Goal: Find specific page/section: Find specific page/section

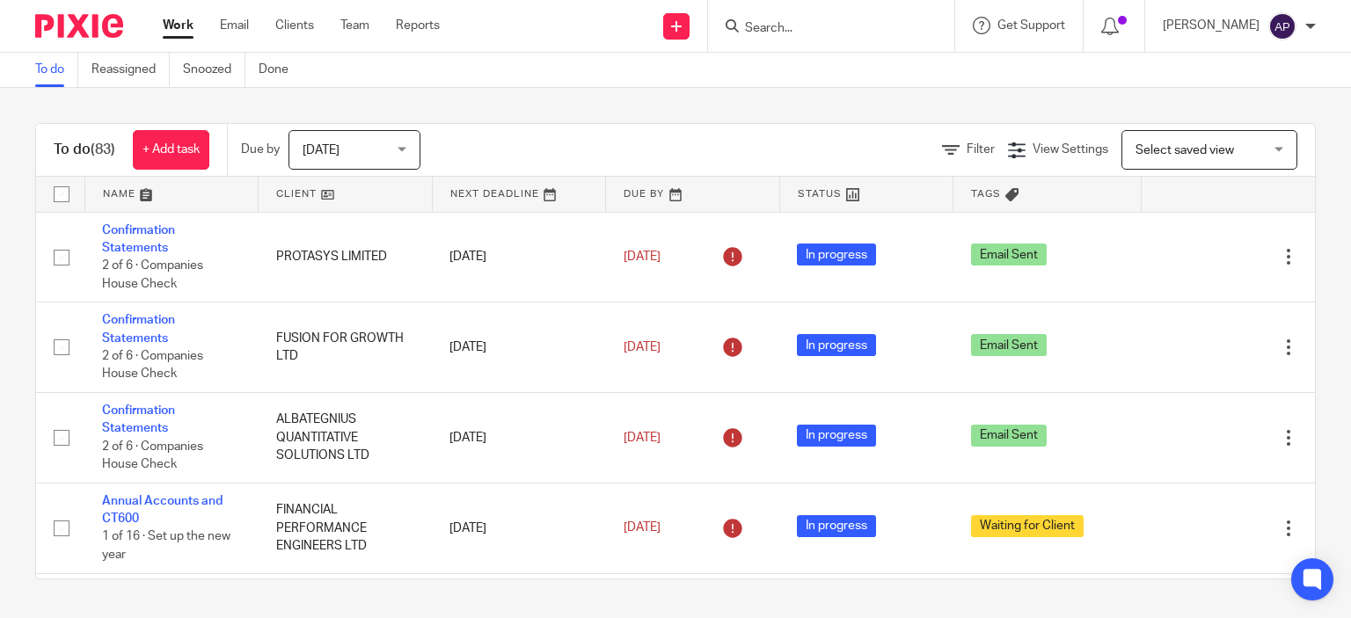
click at [791, 22] on input "Search" at bounding box center [822, 29] width 158 height 16
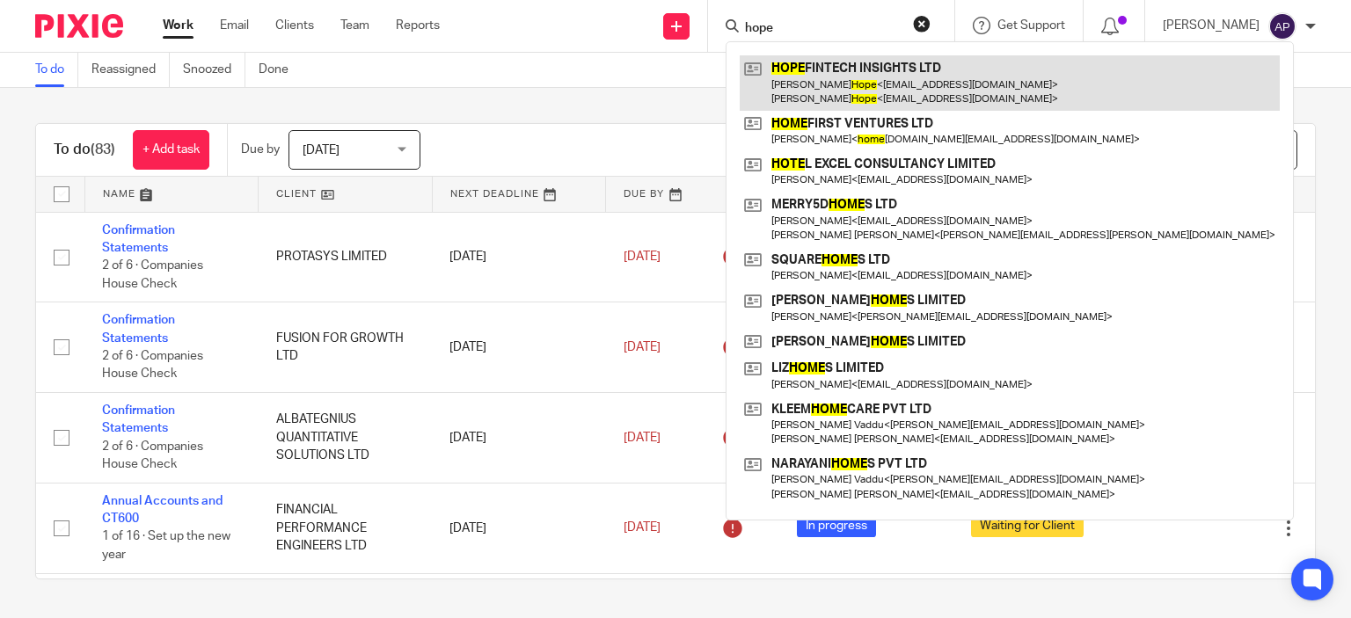
type input "hope"
click at [838, 64] on link at bounding box center [1010, 82] width 540 height 55
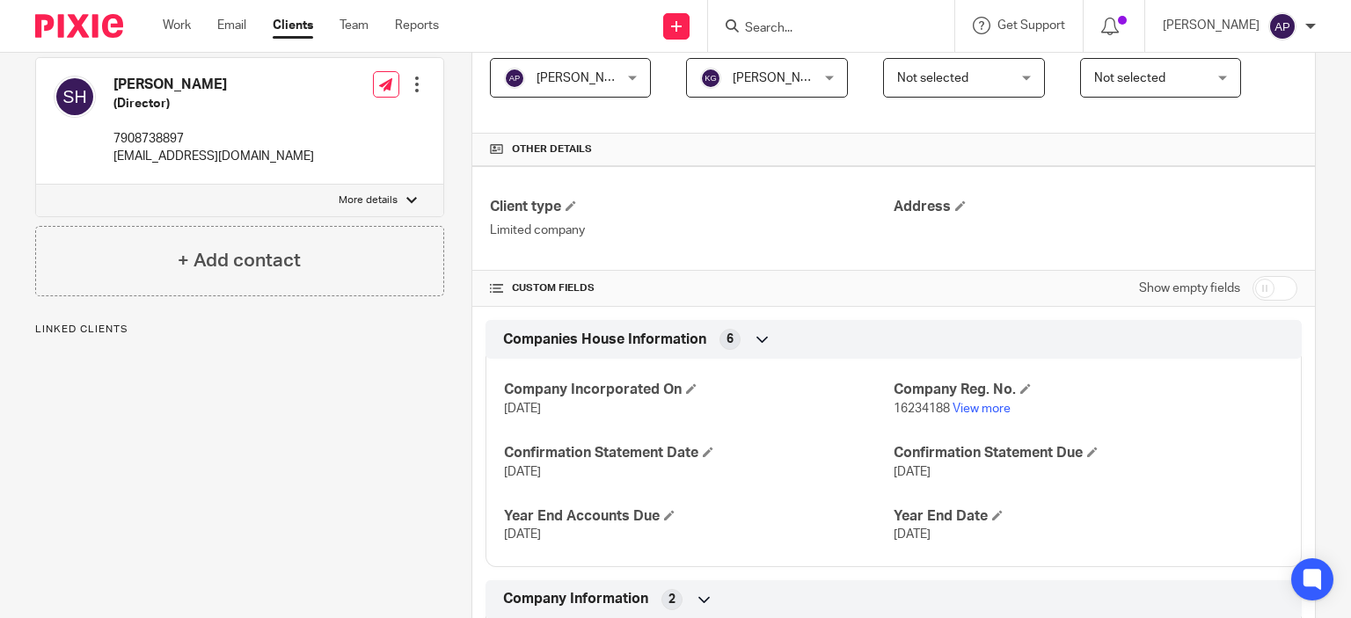
scroll to position [440, 0]
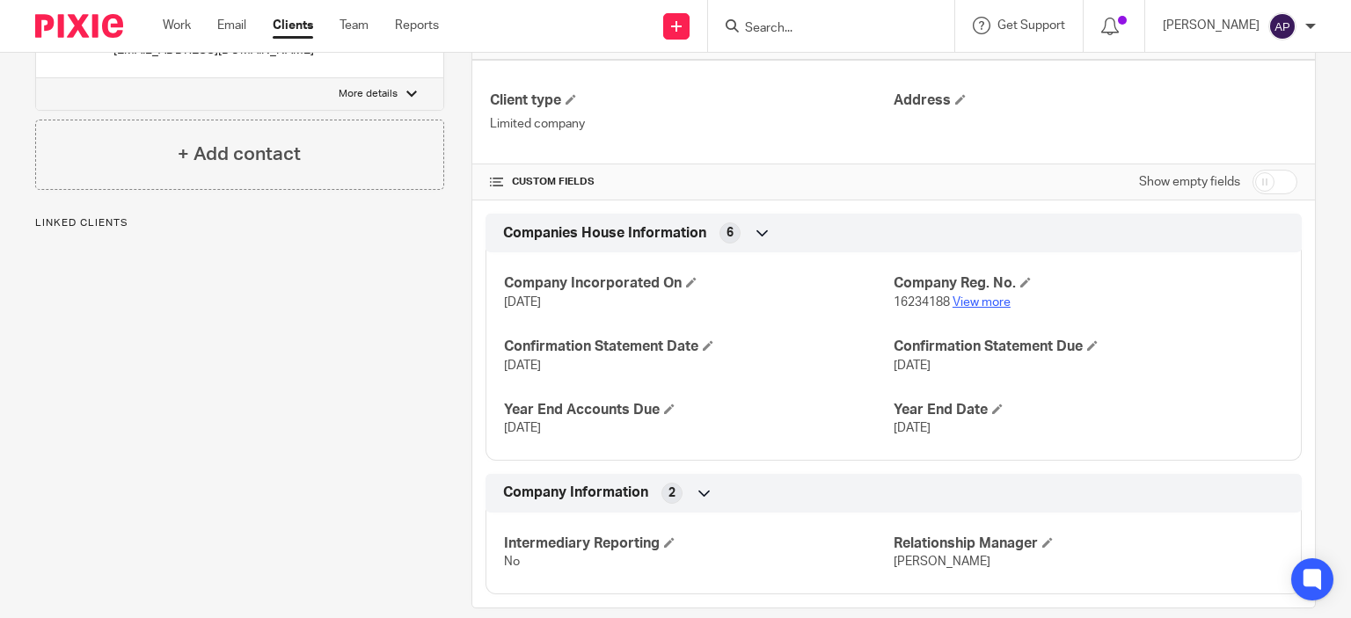
click at [960, 300] on link "View more" at bounding box center [982, 302] width 58 height 12
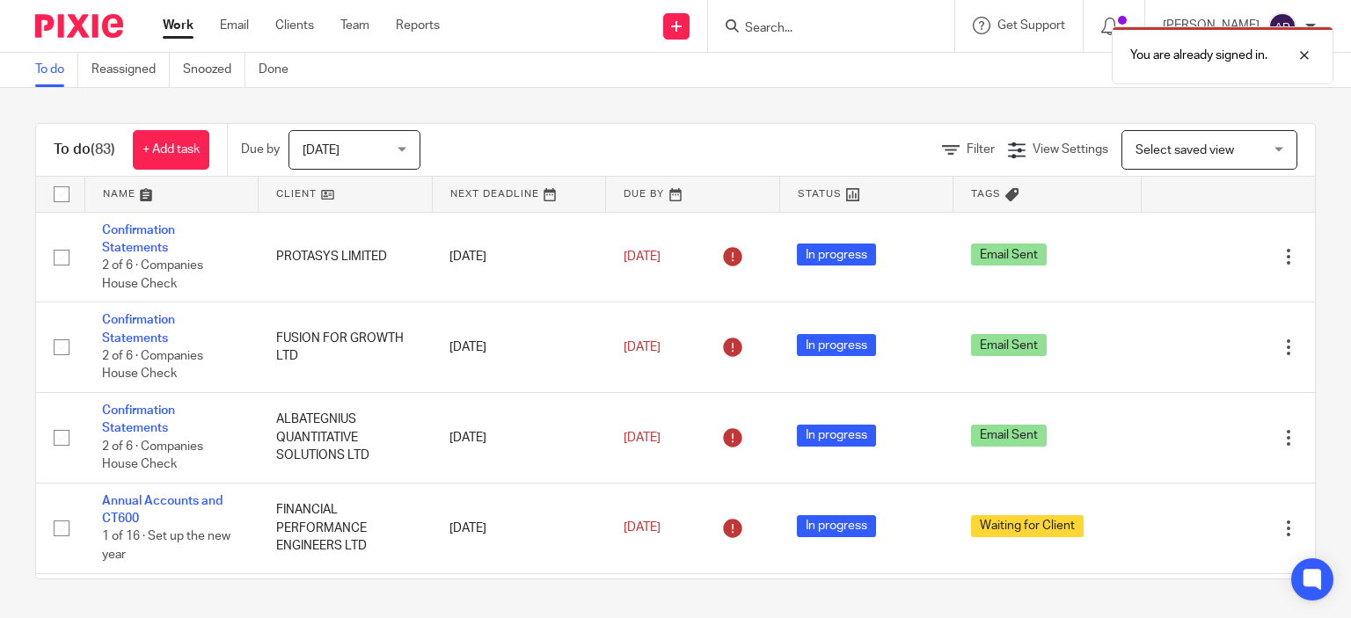
click at [780, 26] on div "You are already signed in." at bounding box center [1005, 51] width 658 height 67
click at [305, 24] on link "Clients" at bounding box center [294, 26] width 39 height 18
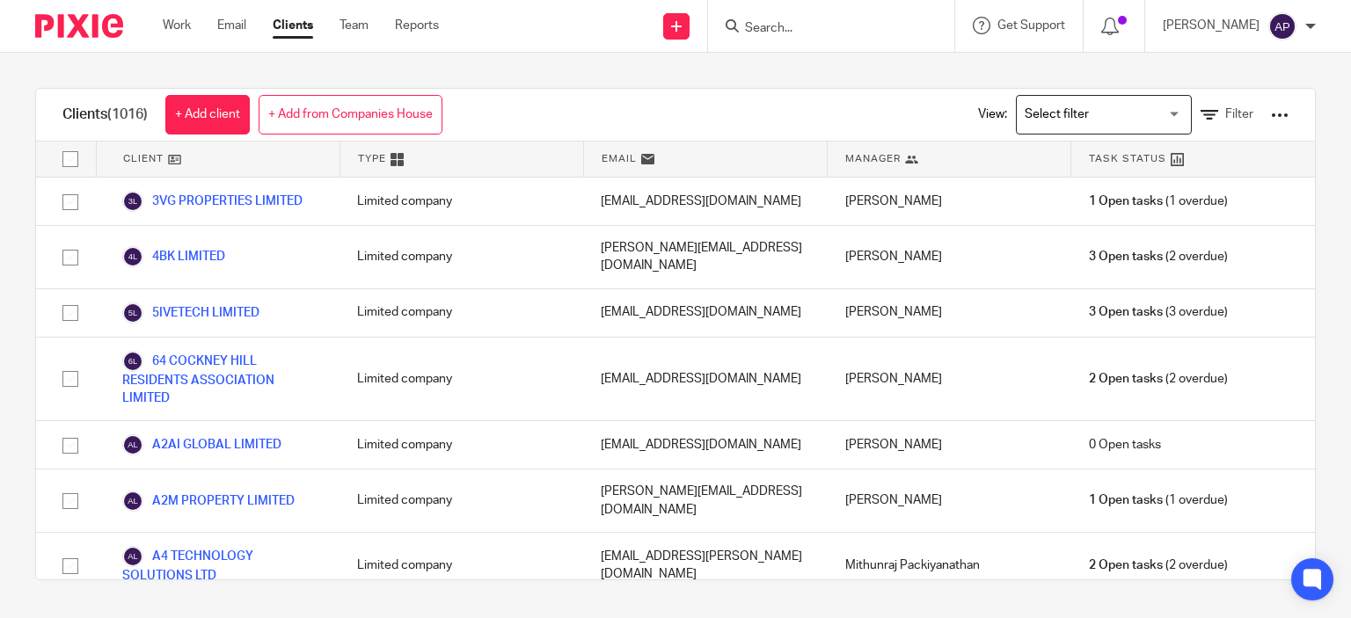
click at [792, 28] on input "Search" at bounding box center [822, 29] width 158 height 16
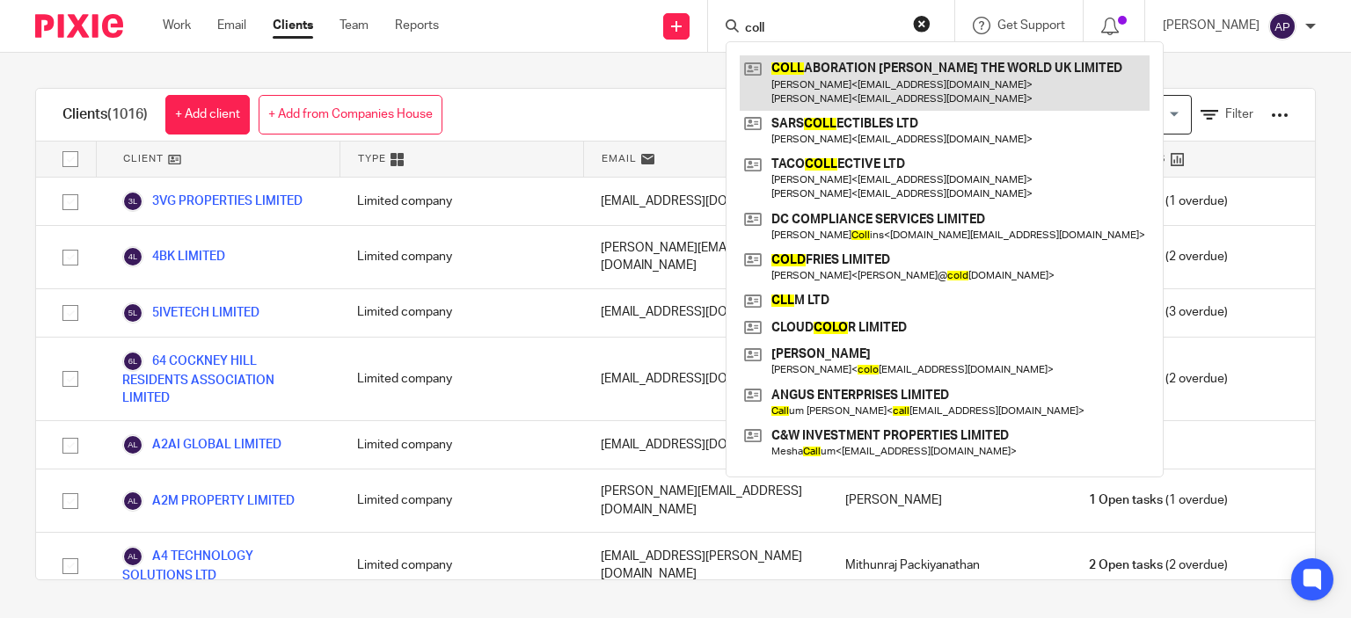
type input "coll"
click at [822, 66] on link at bounding box center [945, 82] width 410 height 55
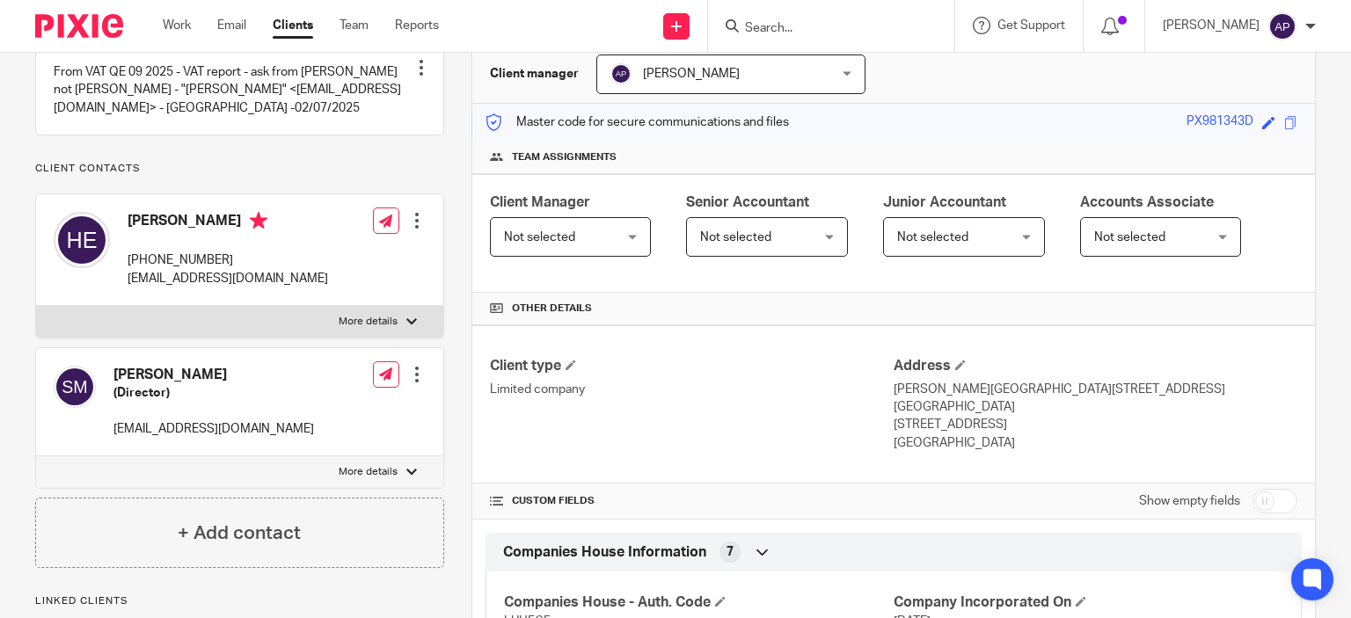
scroll to position [88, 0]
